Goal: Find specific fact: Find specific fact

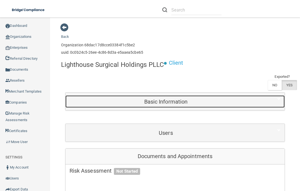
click at [164, 102] on h5 "Basic Information" at bounding box center [166, 102] width 193 height 6
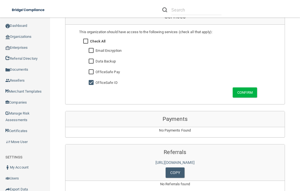
scroll to position [593, 0]
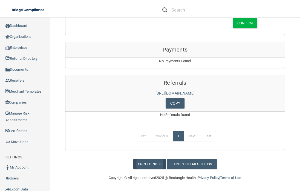
click at [146, 161] on link "Print Binder" at bounding box center [149, 164] width 33 height 10
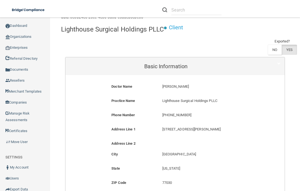
scroll to position [74, 0]
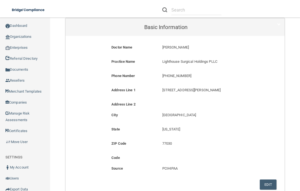
click at [215, 89] on p "[STREET_ADDRESS][PERSON_NAME]" at bounding box center [208, 90] width 93 height 7
drag, startPoint x: 160, startPoint y: 62, endPoint x: 216, endPoint y: 62, distance: 55.3
click at [216, 62] on p "Lighthouse Surgical Holdings PLLC" at bounding box center [208, 61] width 93 height 7
copy p "Lighthouse Surgical Holdings PLLC"
click at [179, 103] on div at bounding box center [209, 103] width 102 height 4
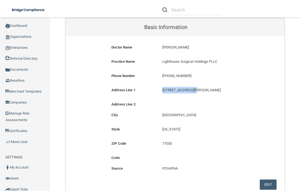
drag, startPoint x: 160, startPoint y: 89, endPoint x: 194, endPoint y: 90, distance: 34.2
click at [194, 90] on div "[STREET_ADDRESS][PERSON_NAME] [STREET_ADDRESS][PERSON_NAME]" at bounding box center [209, 92] width 102 height 10
copy p "[STREET_ADDRESS][PERSON_NAME]"
drag, startPoint x: 160, startPoint y: 144, endPoint x: 172, endPoint y: 143, distance: 12.1
click at [172, 143] on div "77030 77030" at bounding box center [209, 145] width 102 height 10
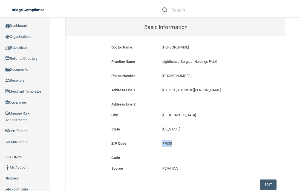
copy p "77030"
click at [166, 77] on p "[PHONE_NUMBER]" at bounding box center [208, 76] width 93 height 7
drag, startPoint x: 162, startPoint y: 76, endPoint x: 188, endPoint y: 75, distance: 26.0
click at [188, 75] on p "[PHONE_NUMBER]" at bounding box center [208, 76] width 93 height 7
copy p "346) 867-3139"
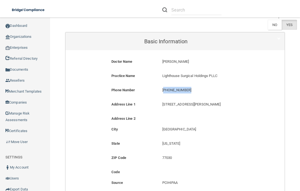
scroll to position [64, 0]
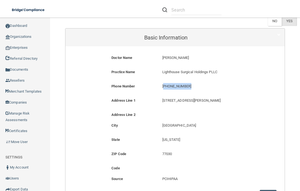
click at [234, 84] on p "[PHONE_NUMBER]" at bounding box center [208, 86] width 93 height 7
drag, startPoint x: 161, startPoint y: 86, endPoint x: 194, endPoint y: 86, distance: 32.8
click at [194, 86] on p "[PHONE_NUMBER]" at bounding box center [208, 86] width 93 height 7
copy p "346) 867-3139"
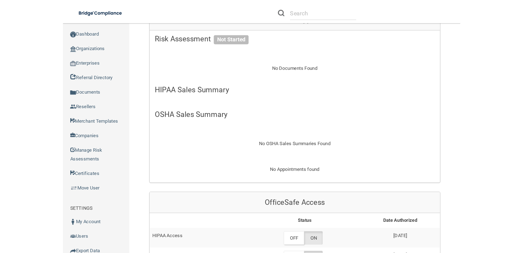
scroll to position [317, 0]
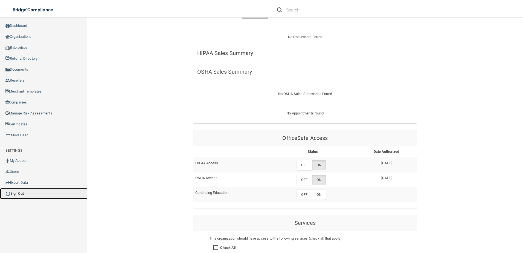
click at [21, 193] on link "Sign Out" at bounding box center [44, 193] width 88 height 11
